Goal: Information Seeking & Learning: Learn about a topic

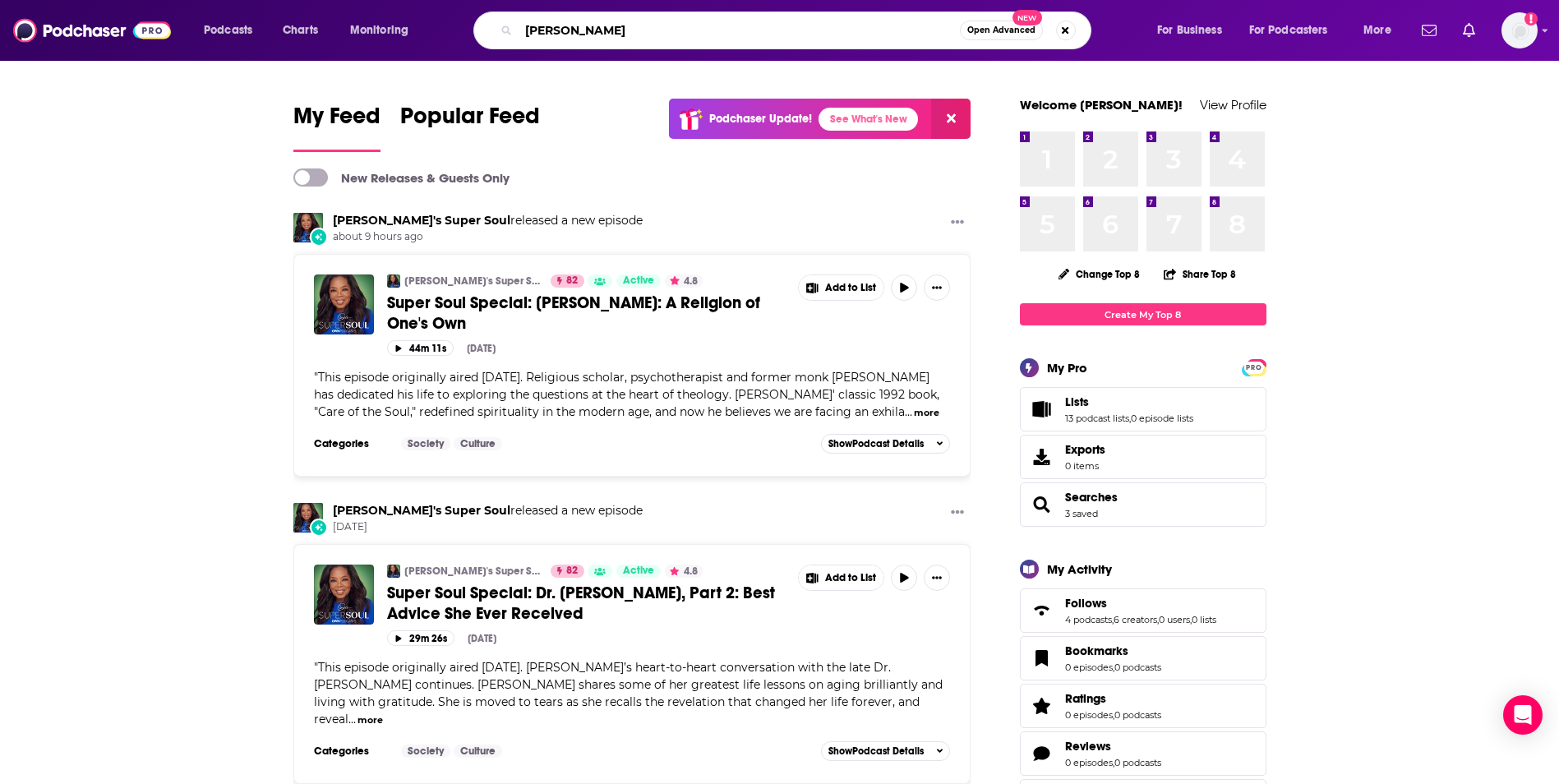
type input "[PERSON_NAME]"
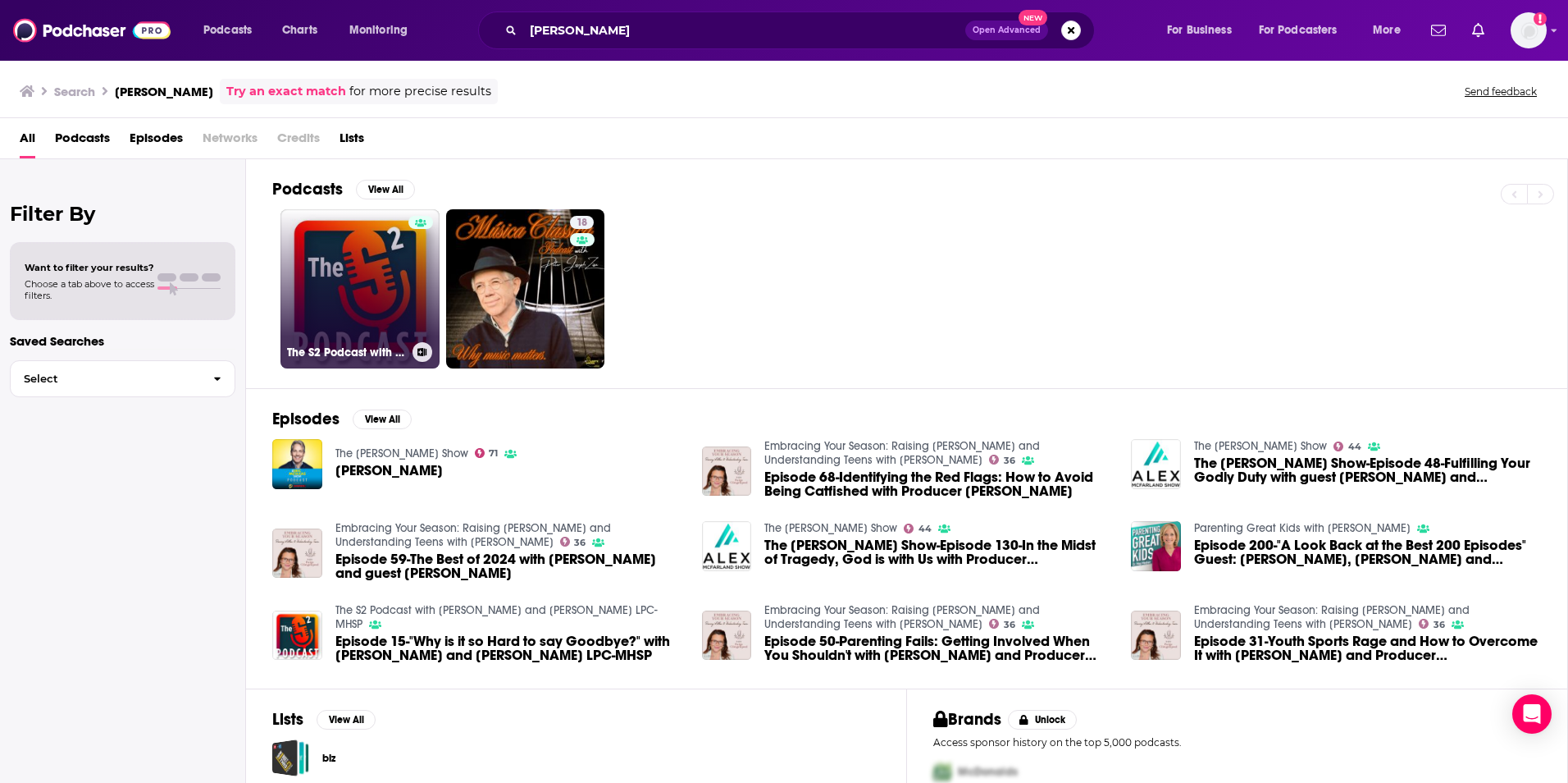
click at [362, 266] on link "The S2 Podcast with [PERSON_NAME] and [PERSON_NAME] LPC-MHSP" at bounding box center [359, 289] width 159 height 159
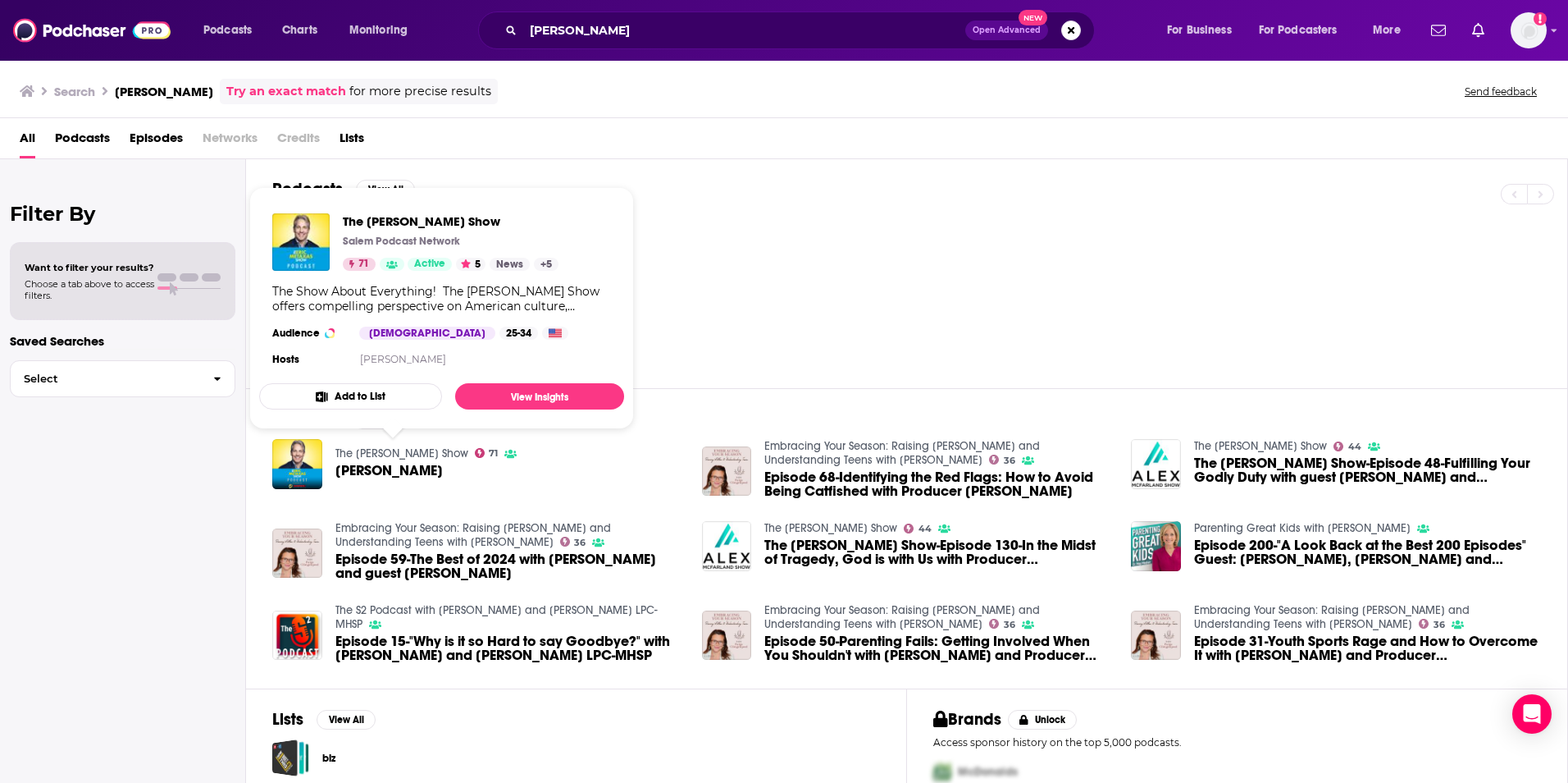
click at [381, 452] on link "The [PERSON_NAME] Show" at bounding box center [402, 454] width 133 height 14
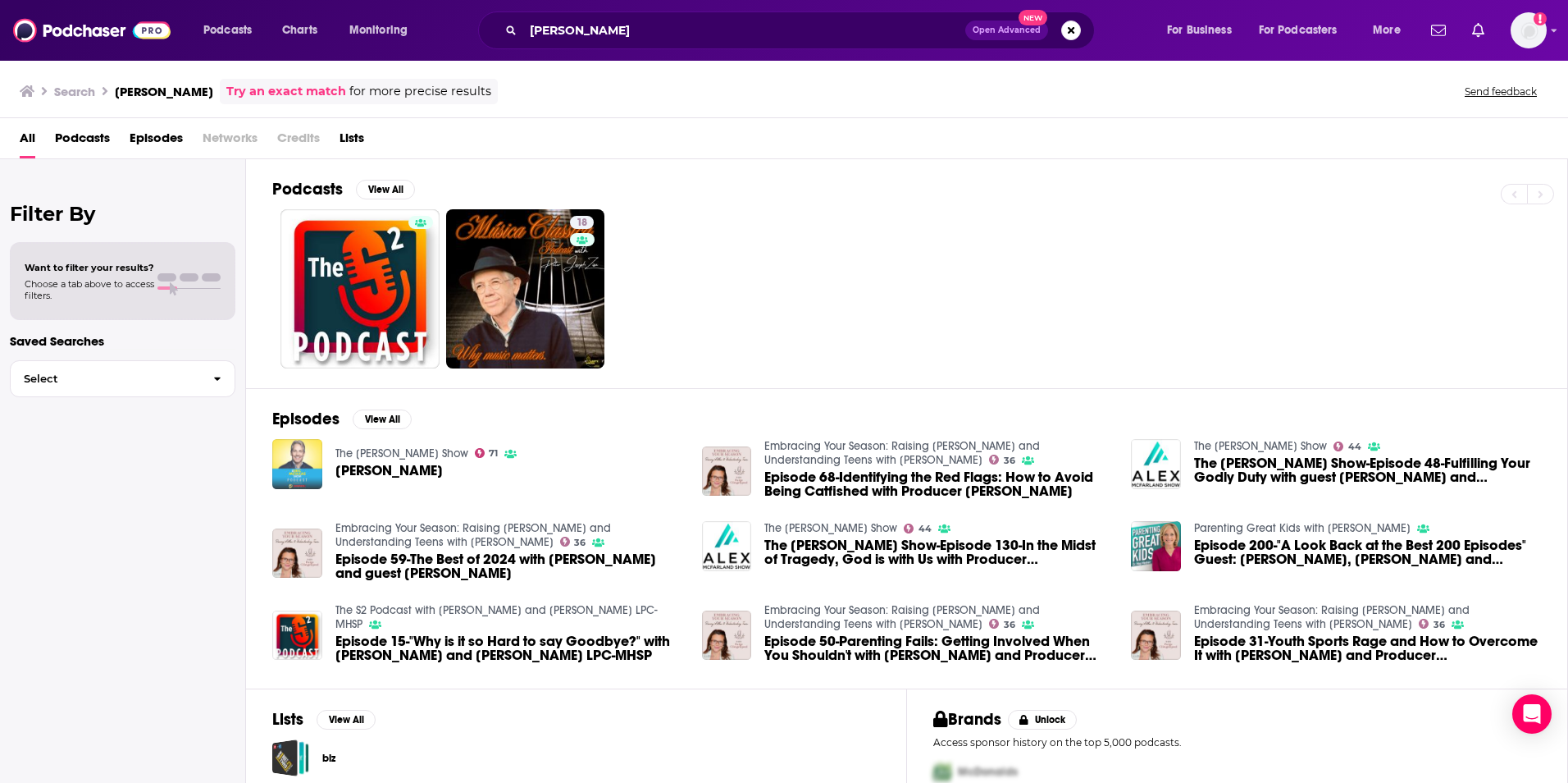
click at [302, 461] on img "Mike Segovia" at bounding box center [297, 463] width 50 height 50
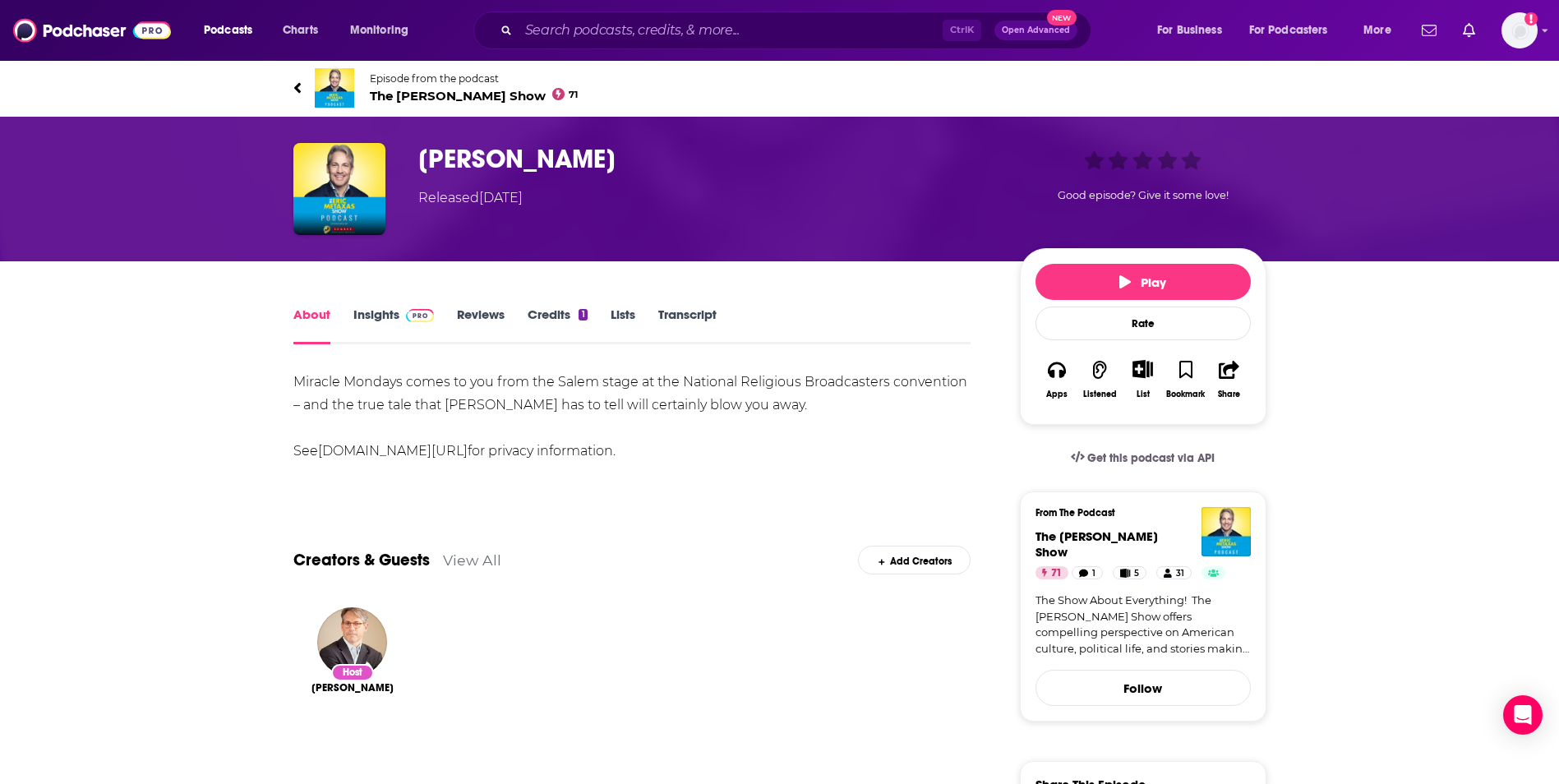
click at [378, 320] on link "Insights" at bounding box center [393, 325] width 81 height 38
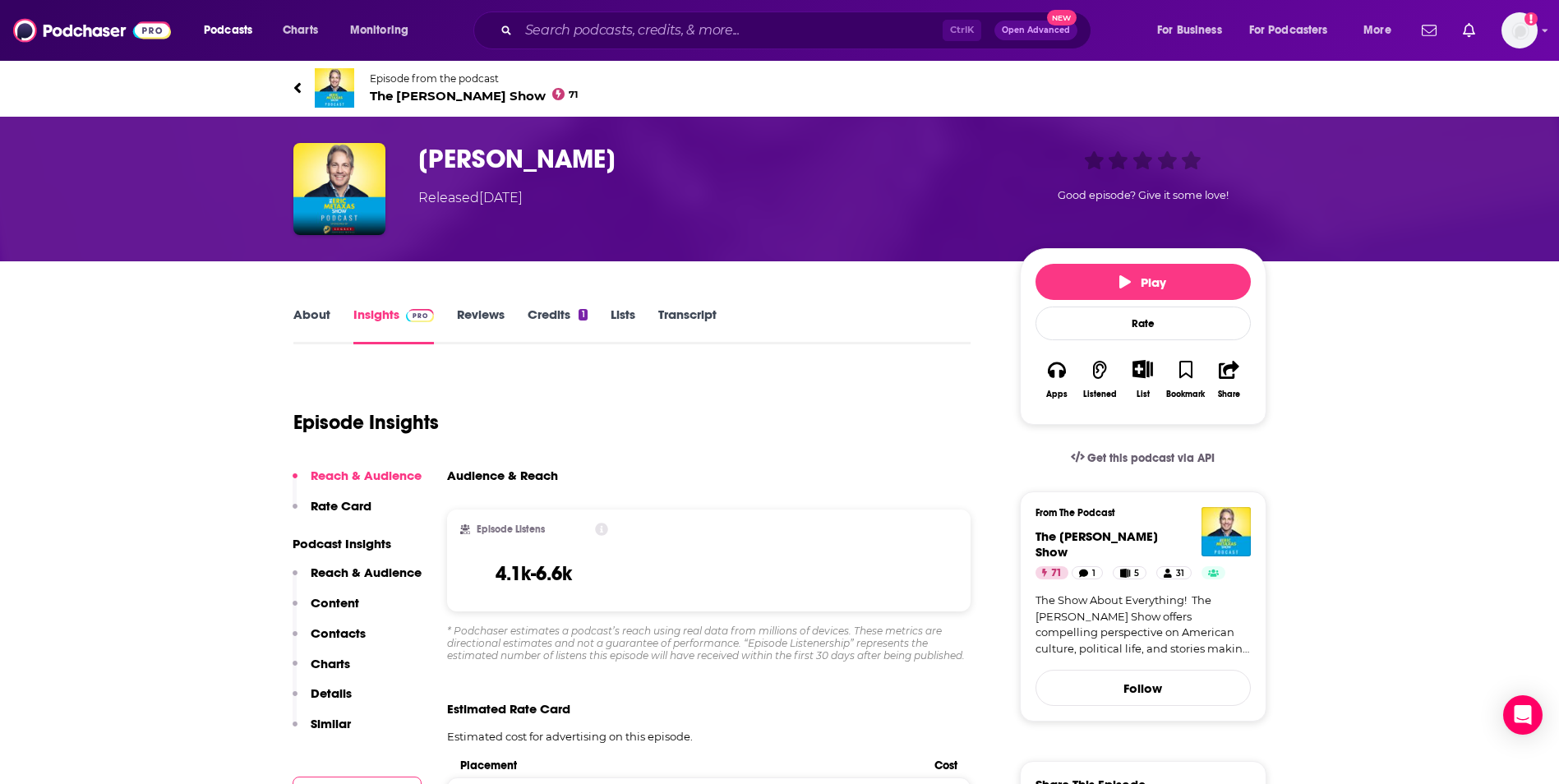
click at [463, 319] on link "Reviews" at bounding box center [481, 325] width 48 height 38
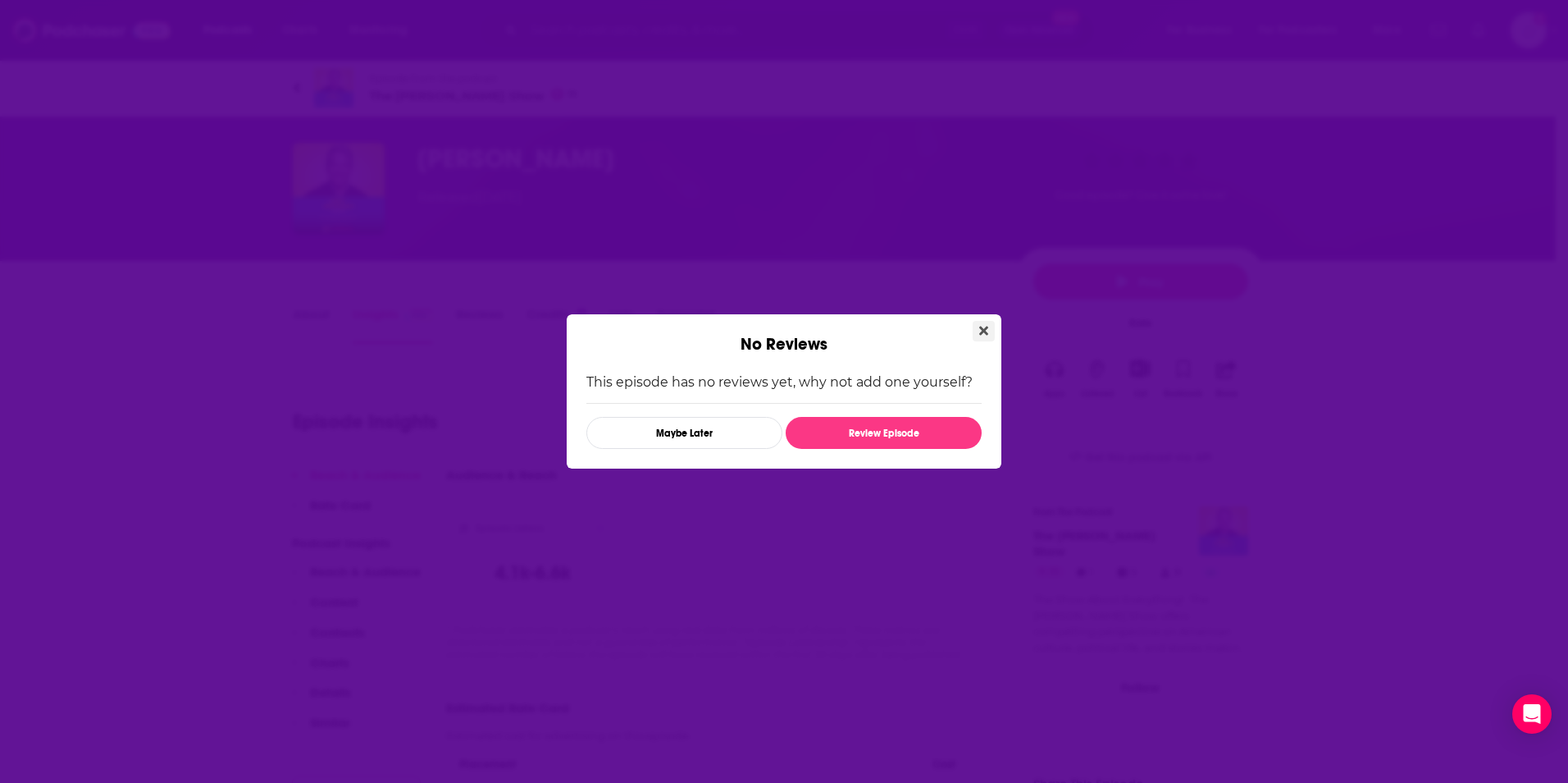
click at [983, 334] on icon "Close" at bounding box center [984, 330] width 9 height 13
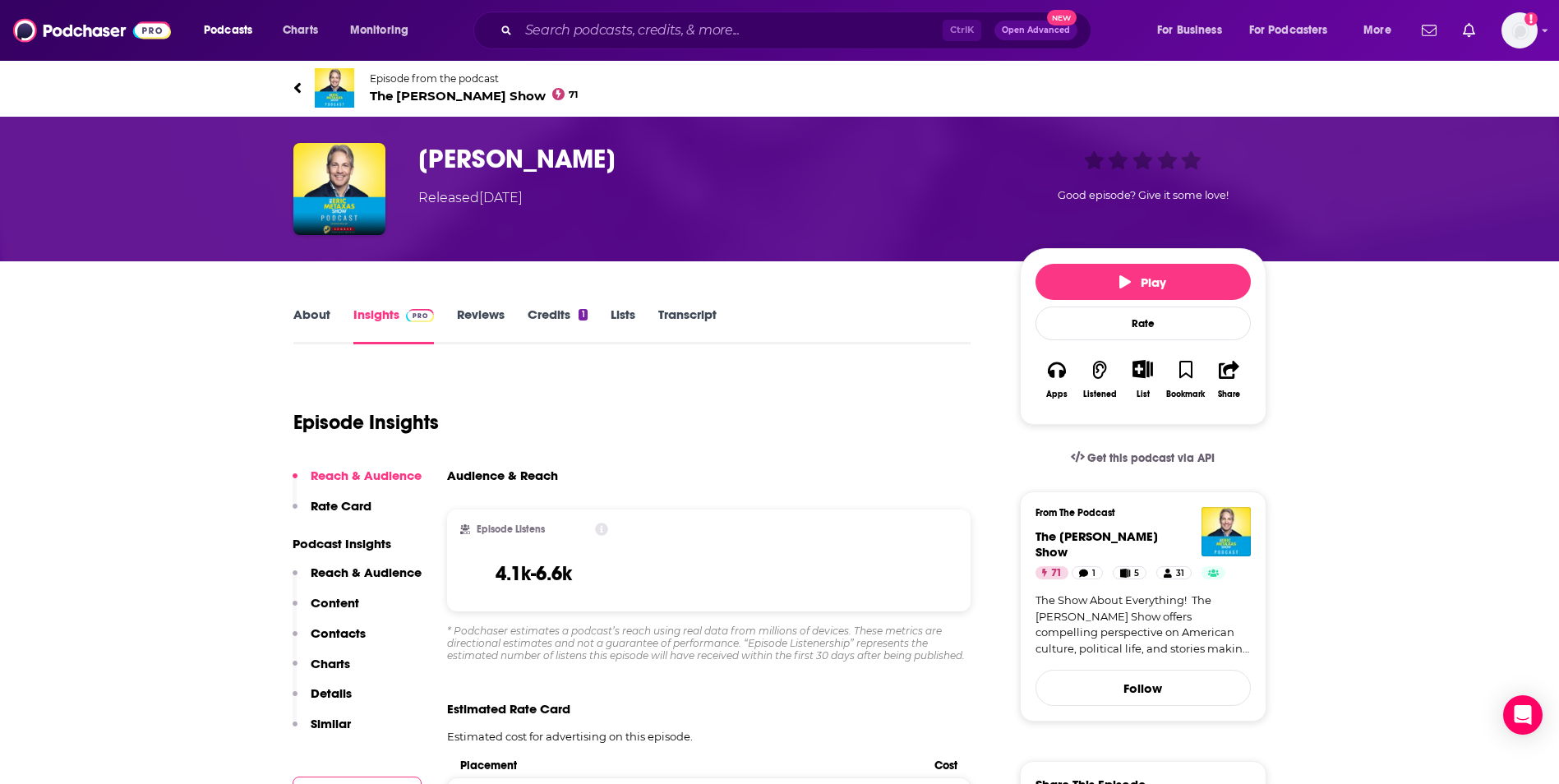
click at [309, 313] on link "About" at bounding box center [312, 325] width 37 height 38
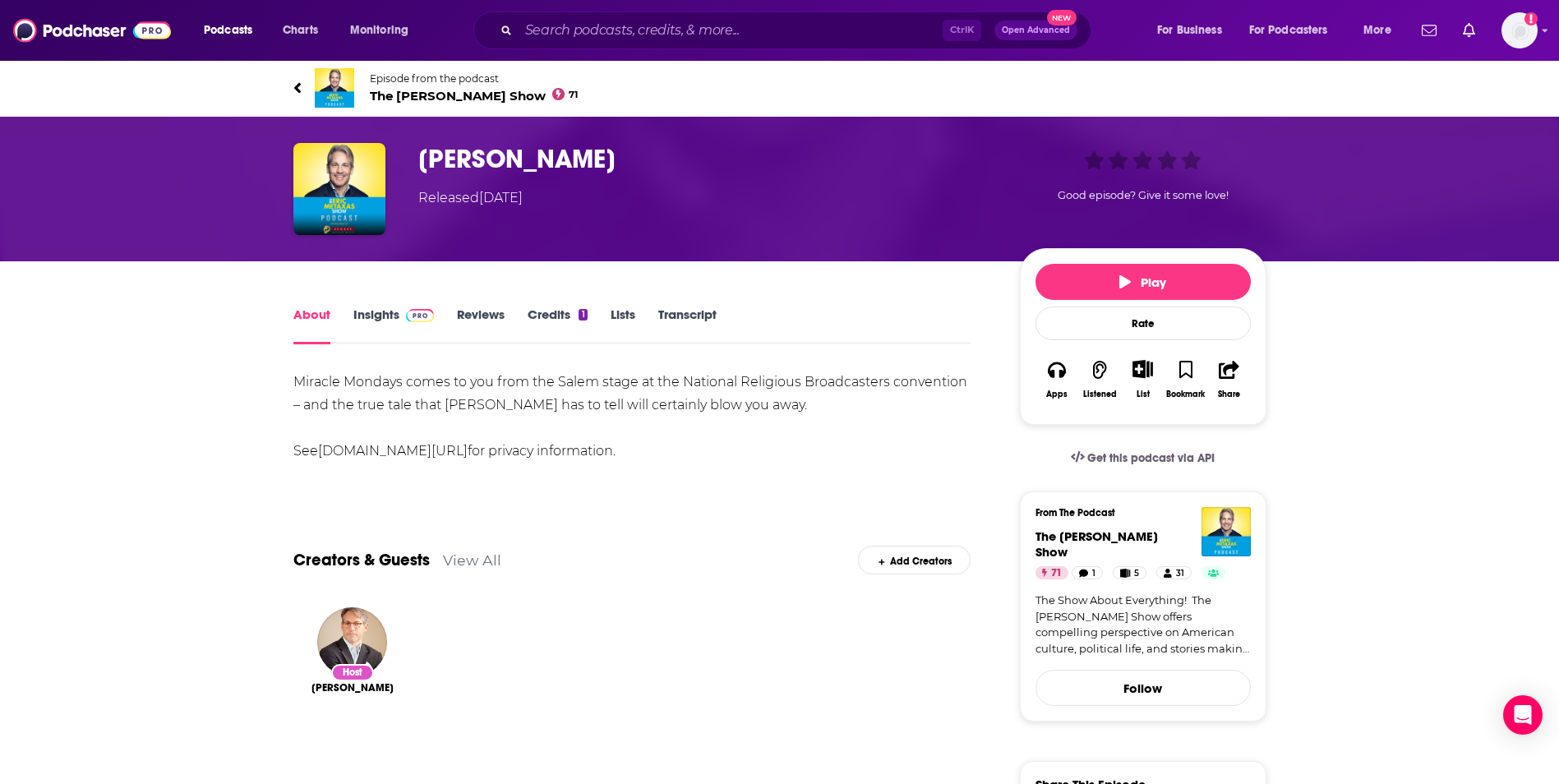
click at [390, 90] on span "The [PERSON_NAME] Show 71" at bounding box center [474, 96] width 209 height 16
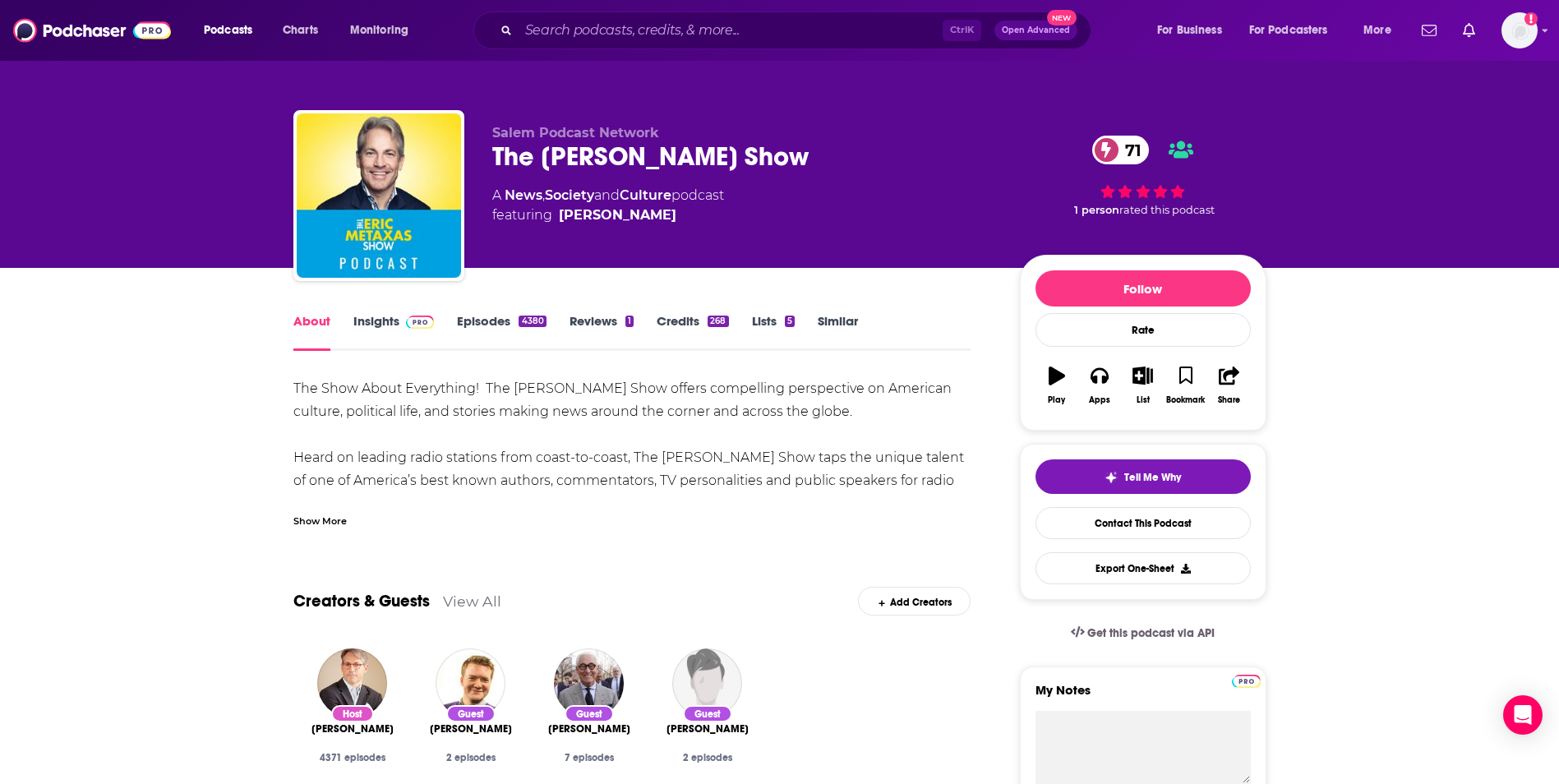
click at [372, 324] on link "Insights" at bounding box center [393, 332] width 81 height 38
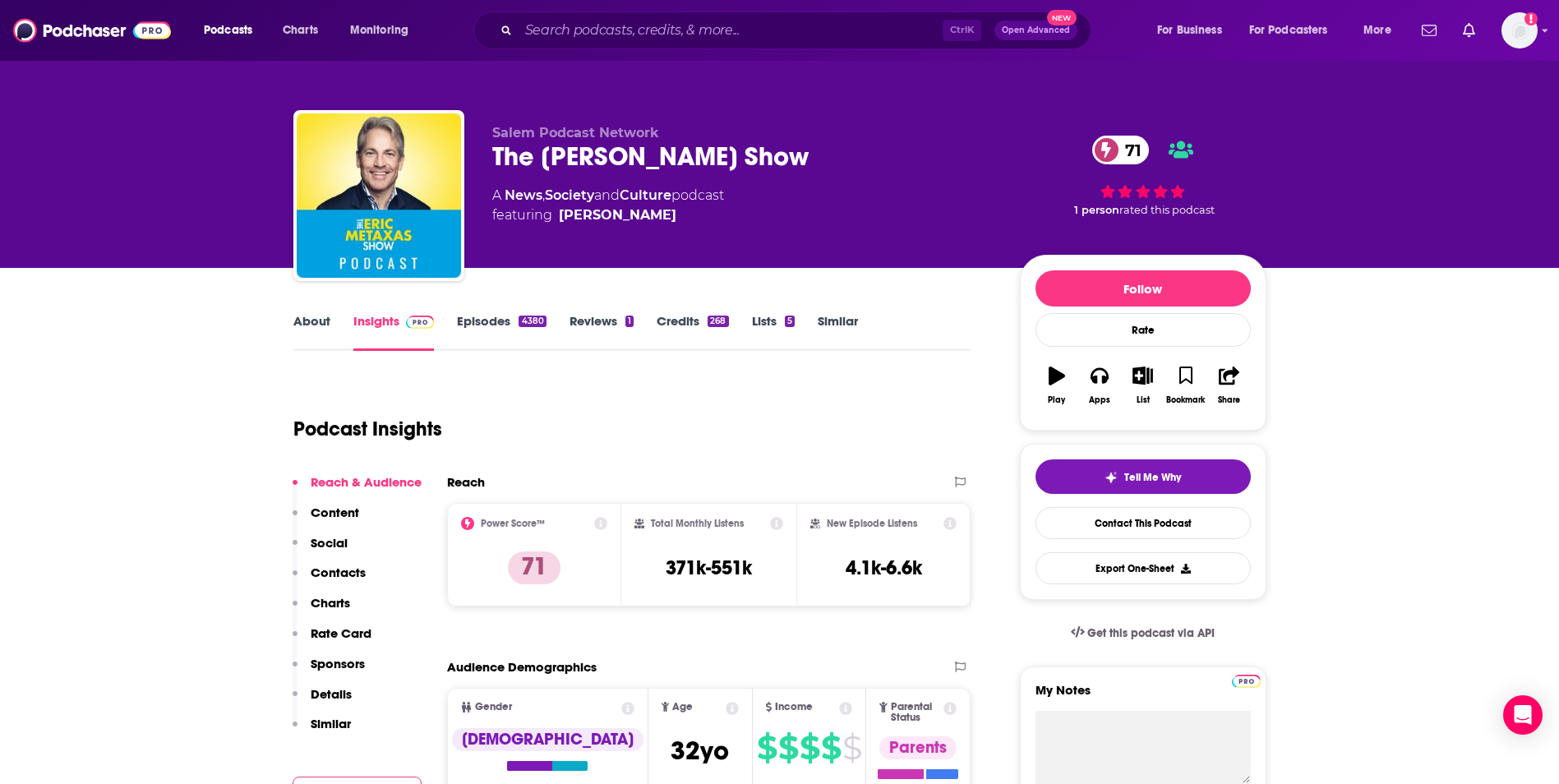
click at [485, 323] on link "Episodes 4380" at bounding box center [502, 332] width 89 height 38
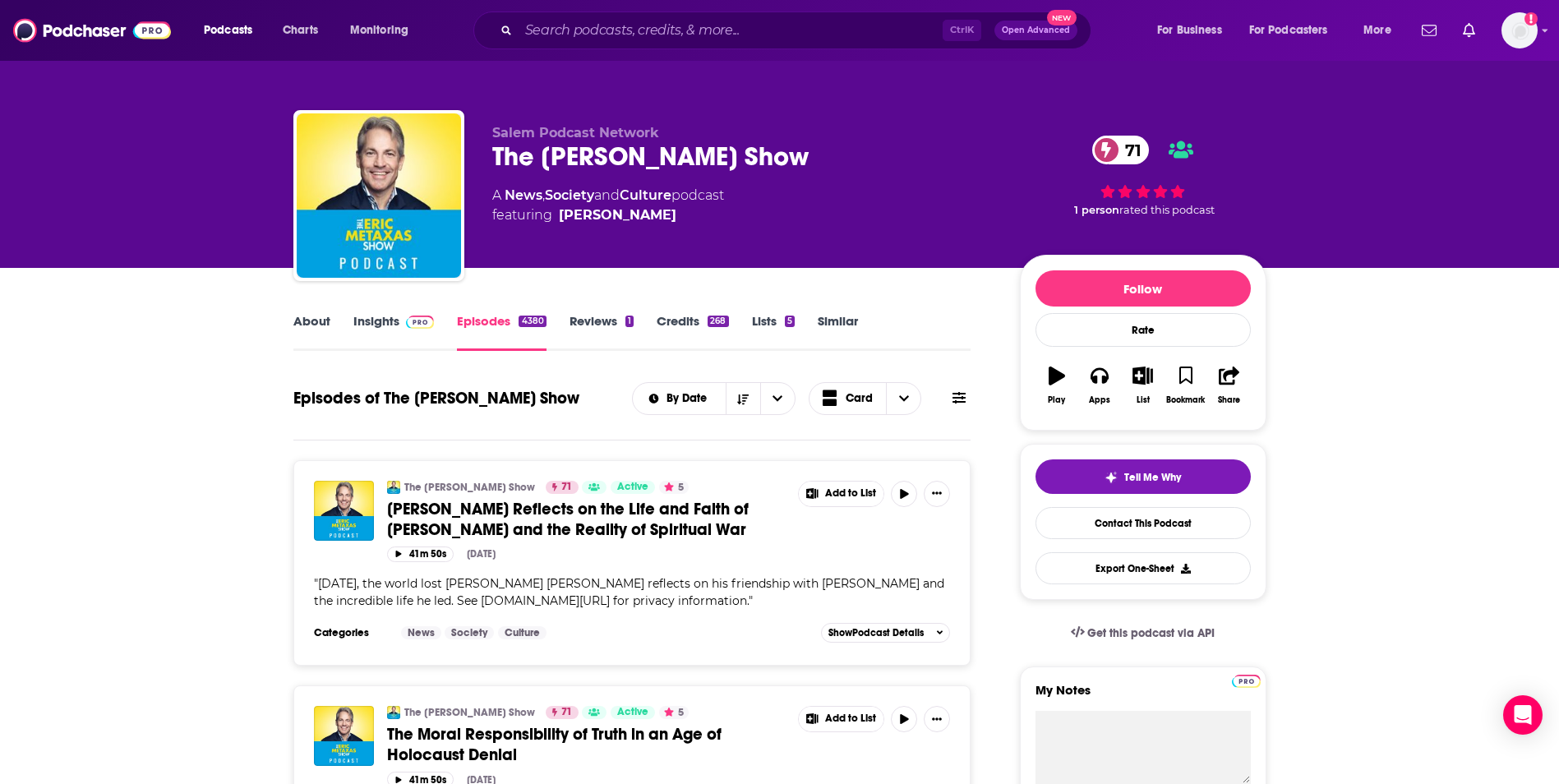
click at [302, 322] on link "About" at bounding box center [312, 332] width 37 height 38
click at [373, 323] on link "Insights" at bounding box center [393, 332] width 81 height 38
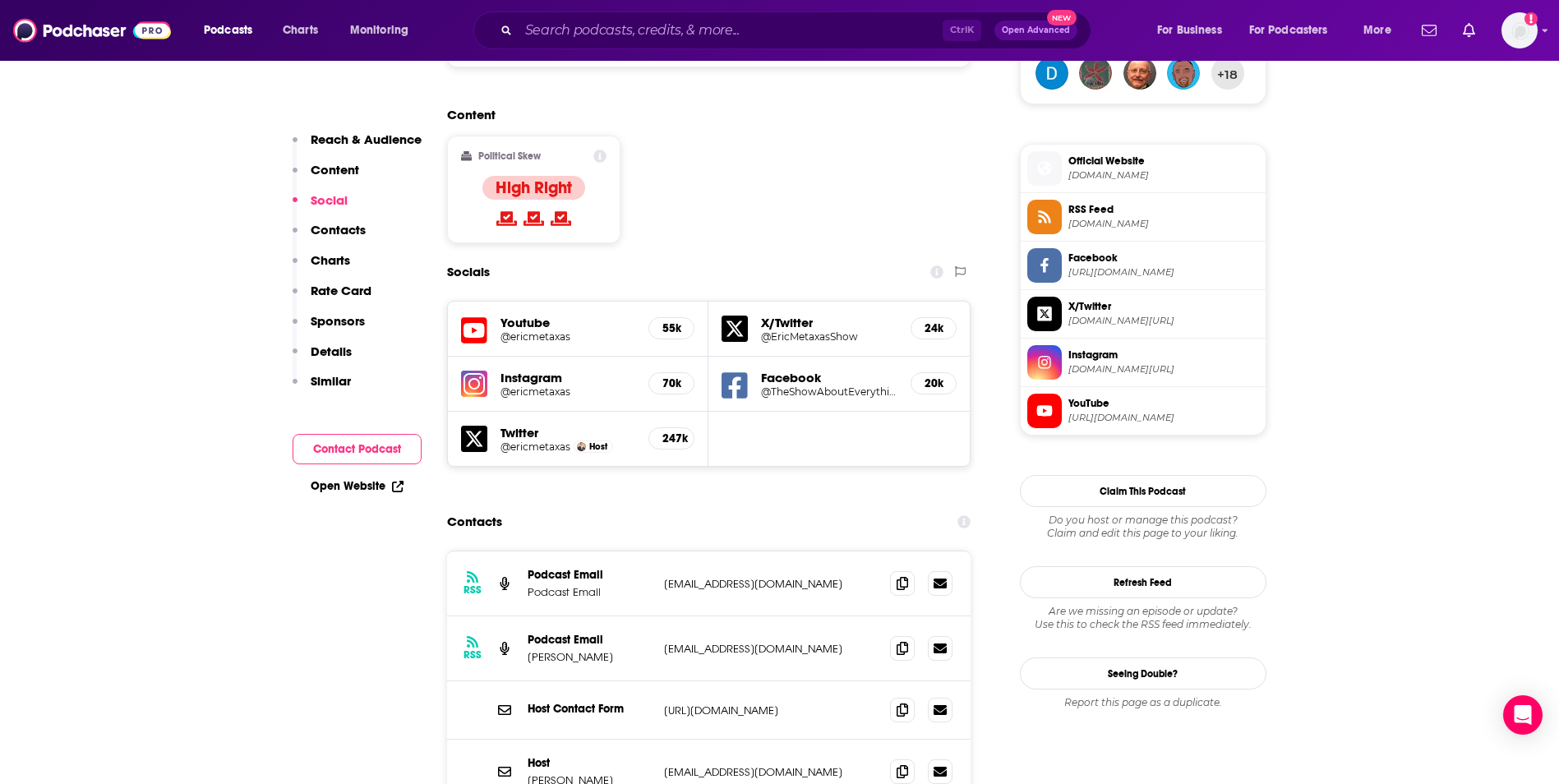
scroll to position [1249, 0]
